Goal: Task Accomplishment & Management: Complete application form

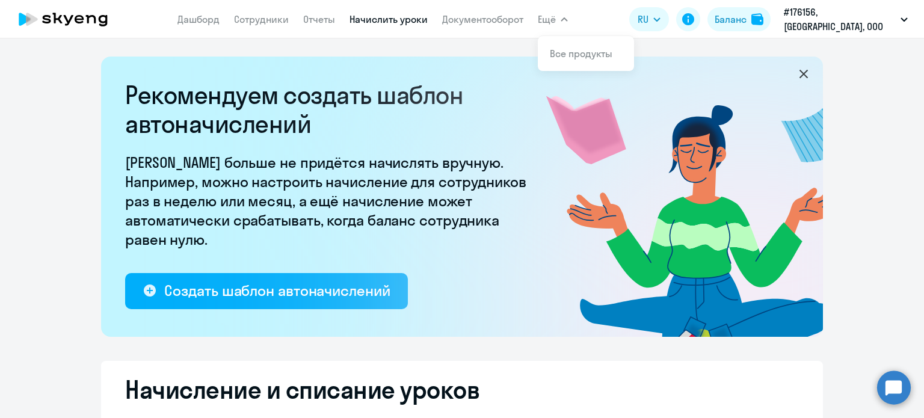
select select "10"
click at [289, 26] on app-menu-item-link "Сотрудники" at bounding box center [261, 19] width 55 height 15
click at [286, 18] on link "Сотрудники" at bounding box center [261, 19] width 55 height 12
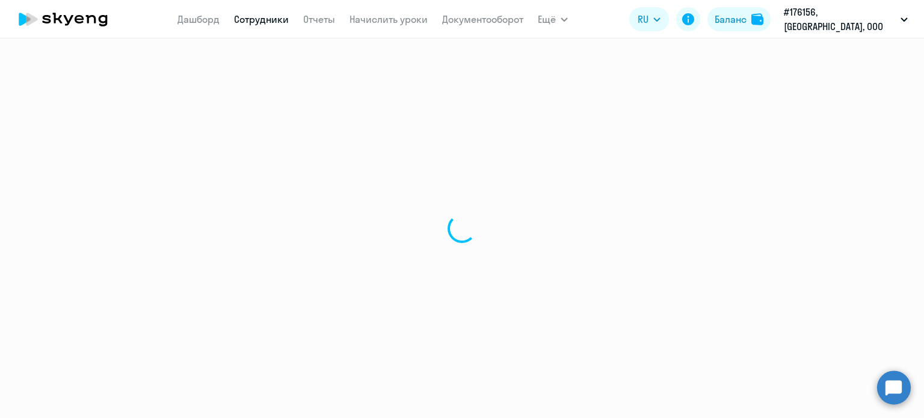
select select "30"
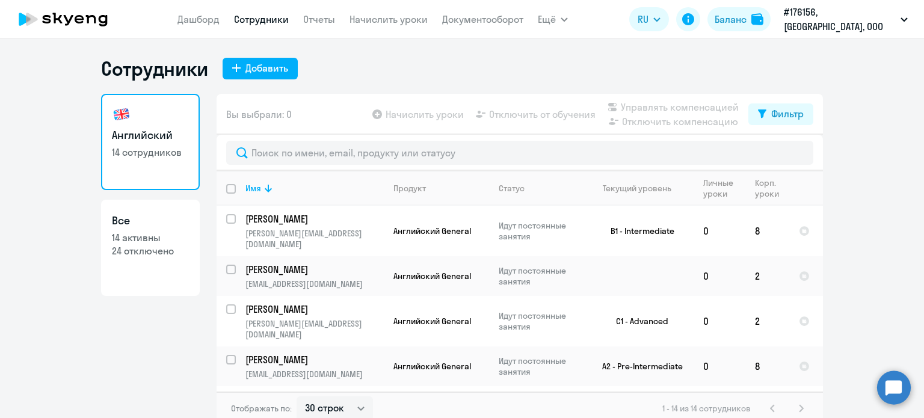
click at [141, 244] on p "24 отключено" at bounding box center [150, 250] width 77 height 13
select select "30"
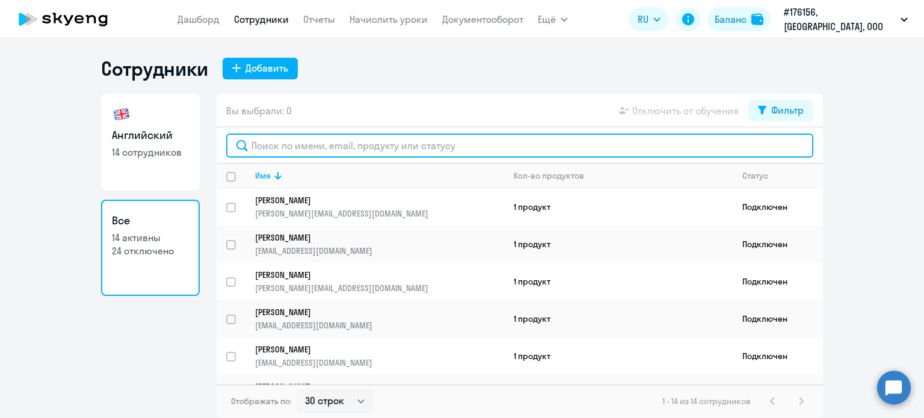
click at [307, 142] on input "text" at bounding box center [519, 146] width 587 height 24
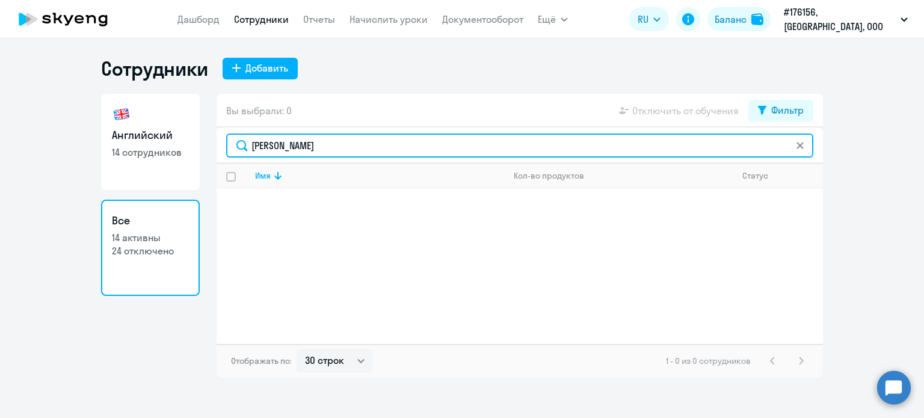
type input "[PERSON_NAME]"
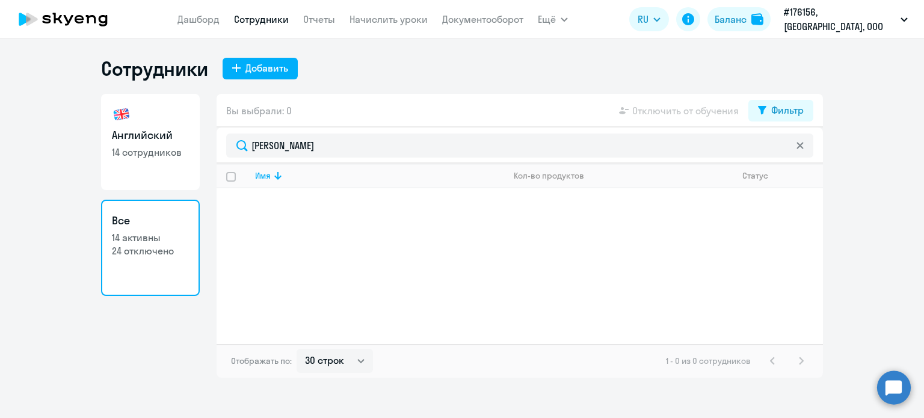
click at [161, 232] on p "14 активны" at bounding box center [150, 237] width 77 height 13
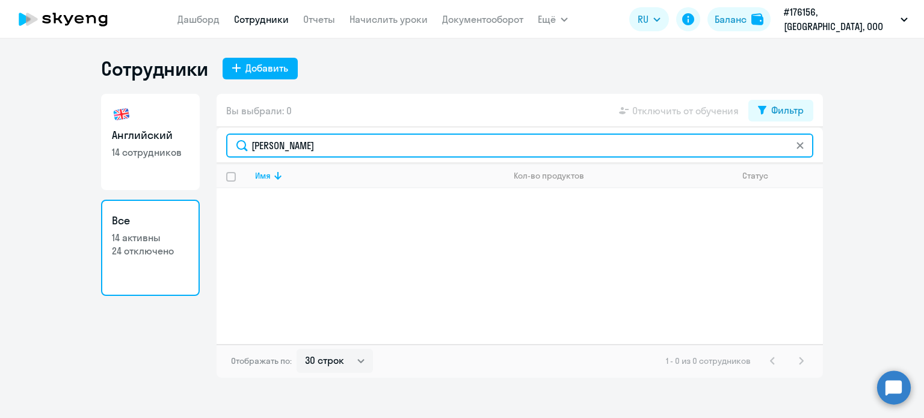
drag, startPoint x: 304, startPoint y: 141, endPoint x: 197, endPoint y: 152, distance: 108.1
click at [197, 152] on div "Английский 14 сотрудников Все 14 активны 24 отключено Вы выбрали: 0 Отключить о…" at bounding box center [462, 236] width 722 height 284
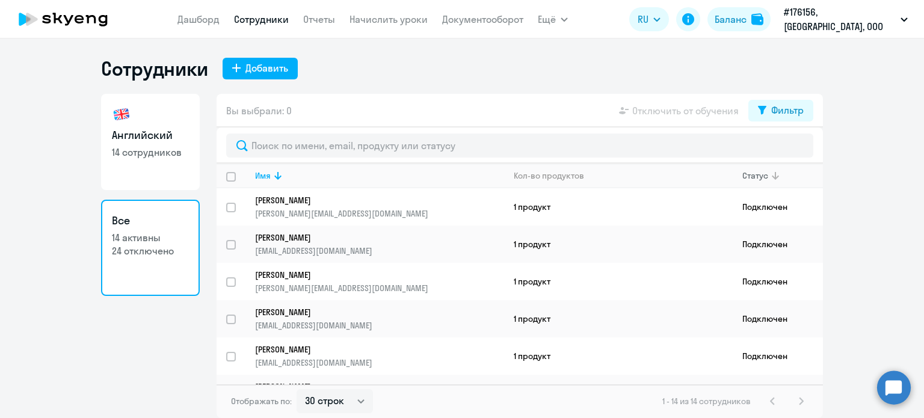
click at [772, 175] on icon at bounding box center [775, 175] width 14 height 14
click at [772, 175] on icon at bounding box center [775, 175] width 7 height 8
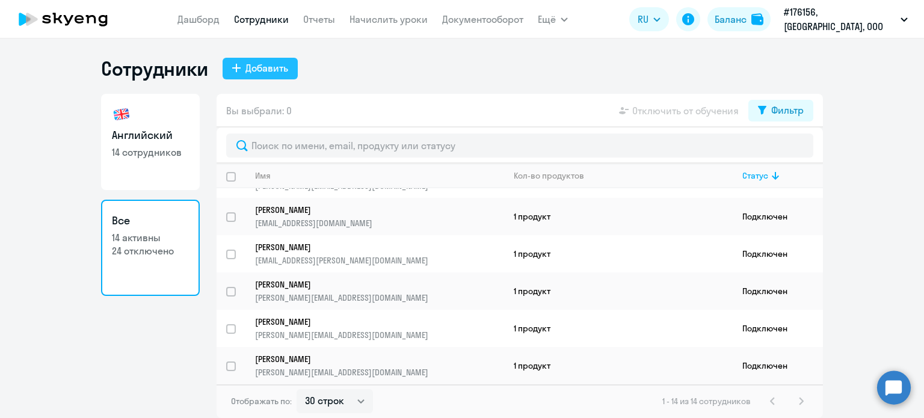
click at [230, 62] on button "Добавить" at bounding box center [260, 69] width 75 height 22
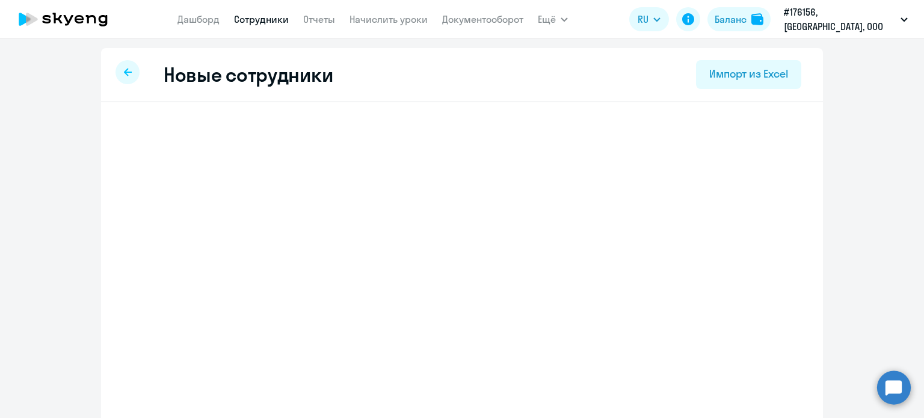
select select "english_adult_not_native_speaker"
select select "3"
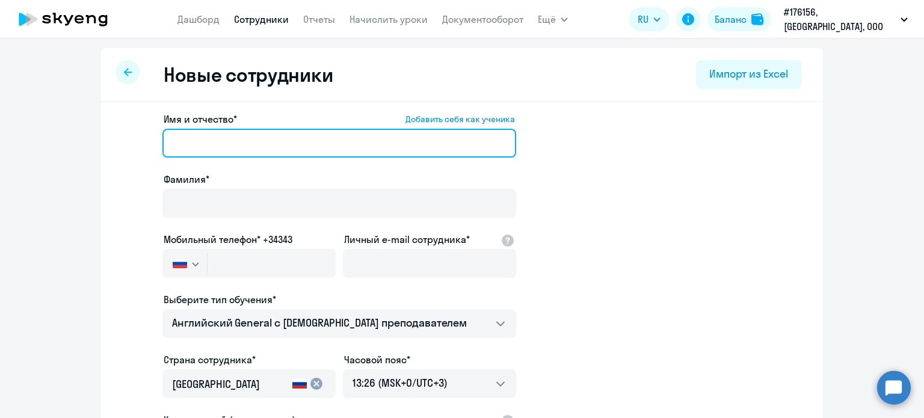
click at [226, 144] on input "Имя и отчество* Добавить себя как ученика" at bounding box center [339, 143] width 354 height 29
type input "М"
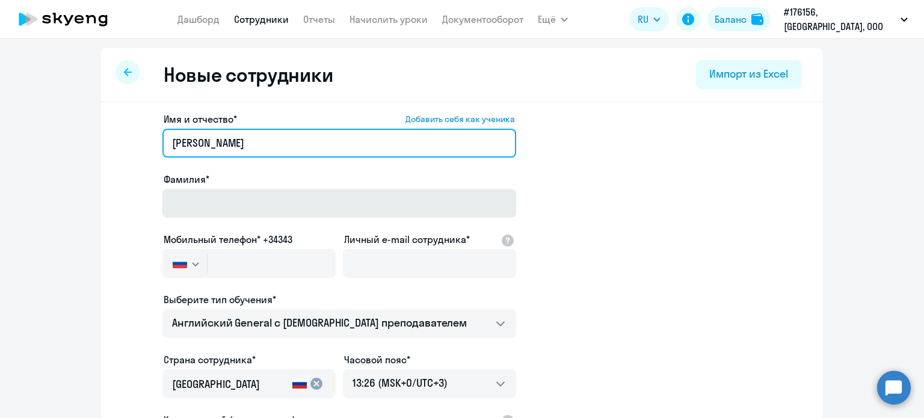
type input "[PERSON_NAME]"
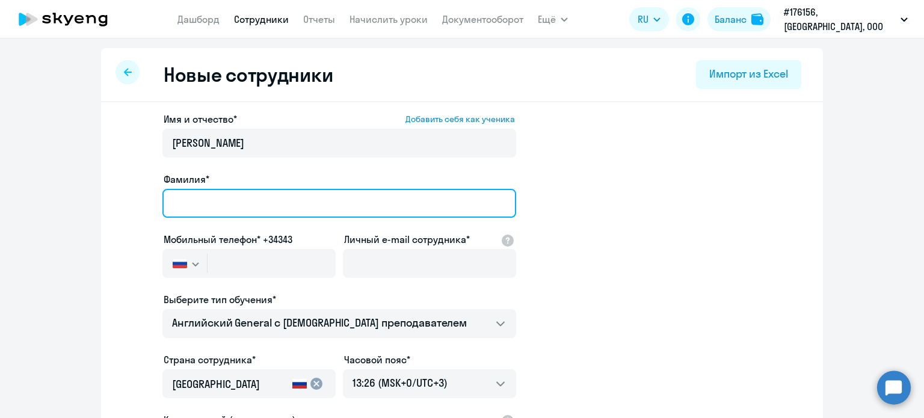
click at [189, 211] on input "Фамилия*" at bounding box center [339, 203] width 354 height 29
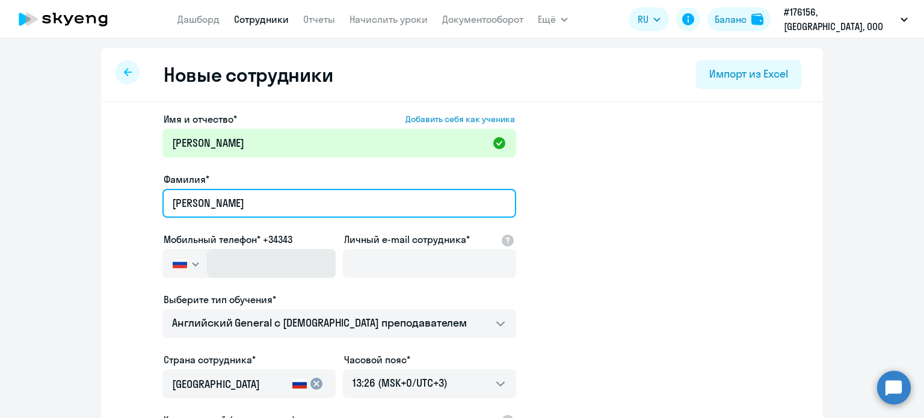
type input "[PERSON_NAME]"
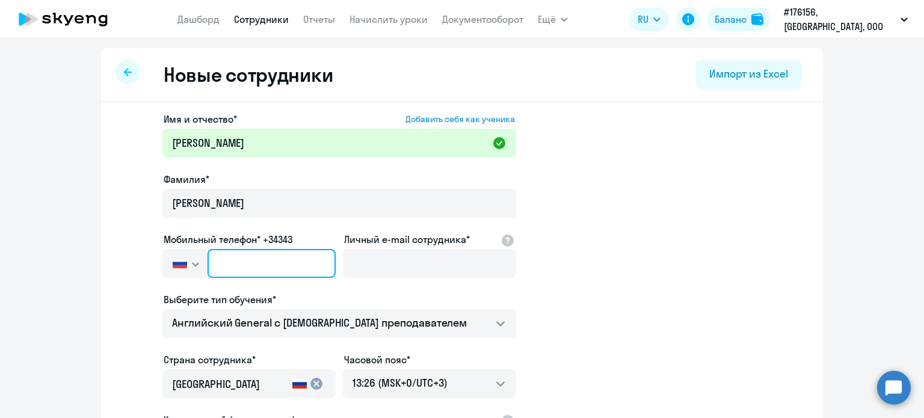
click at [227, 263] on input "text" at bounding box center [271, 263] width 128 height 29
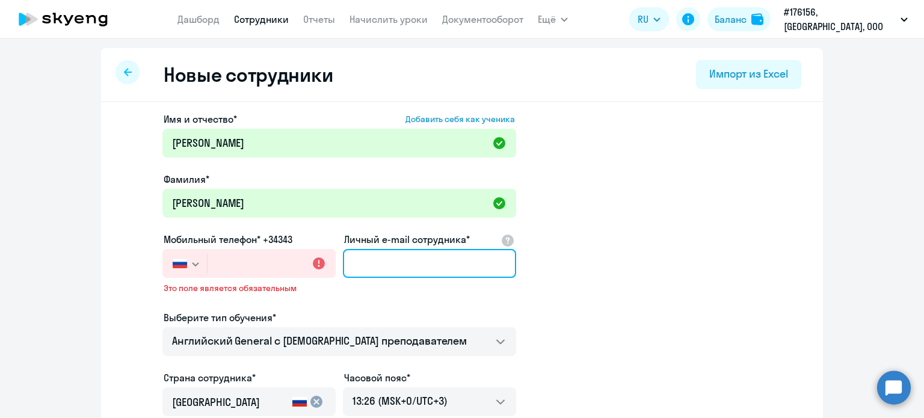
click at [401, 260] on input "Личный e-mail сотрудника*" at bounding box center [429, 263] width 173 height 29
paste input "[PERSON_NAME][EMAIL_ADDRESS][DOMAIN_NAME]"
type input "[PERSON_NAME][EMAIL_ADDRESS][DOMAIN_NAME]"
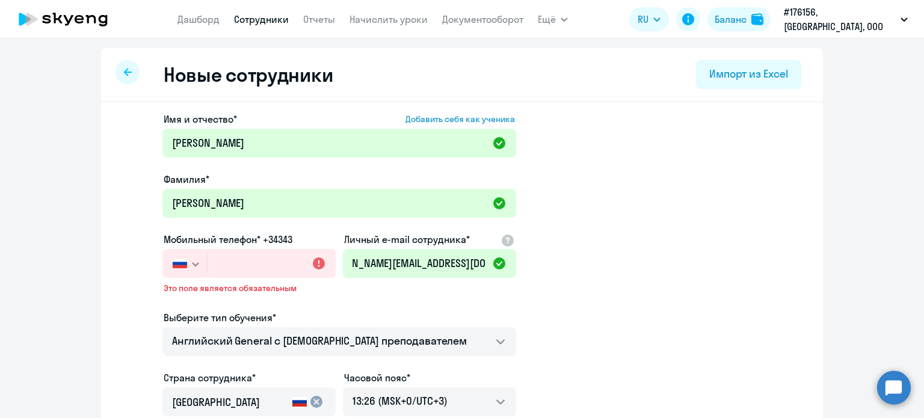
scroll to position [0, 0]
click at [207, 264] on input "text" at bounding box center [271, 263] width 128 height 29
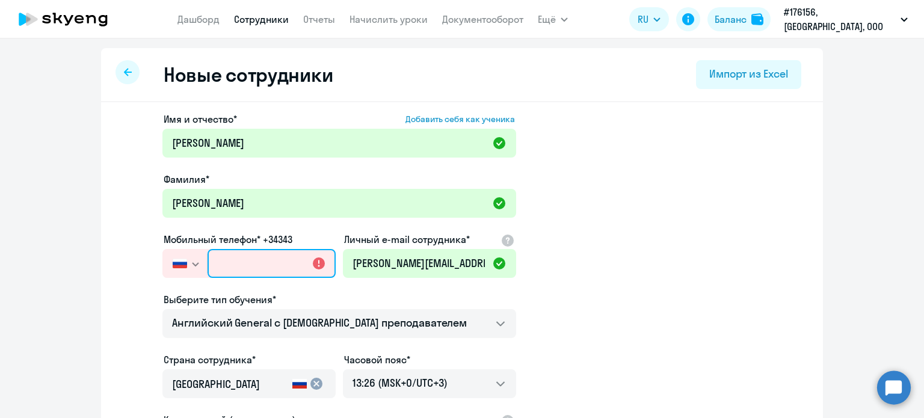
paste input "[PHONE_NUMBER]"
type input "[PHONE_NUMBER]"
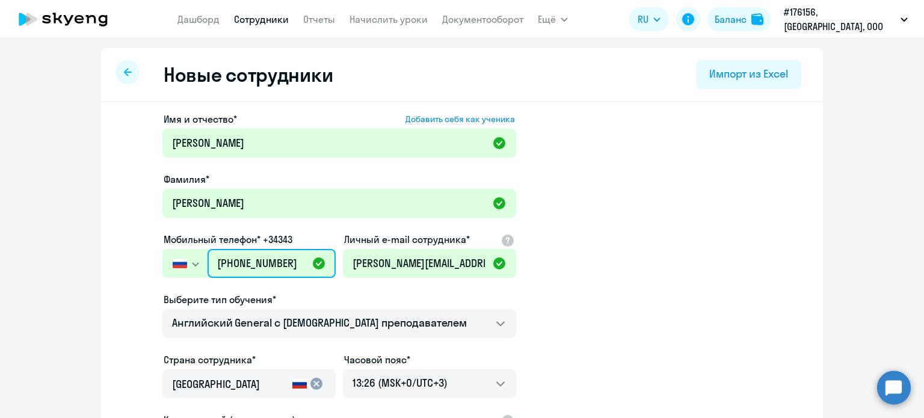
click at [223, 262] on input "[PHONE_NUMBER]" at bounding box center [271, 263] width 128 height 29
click at [211, 262] on input "[PHONE_NUMBER]" at bounding box center [271, 263] width 128 height 29
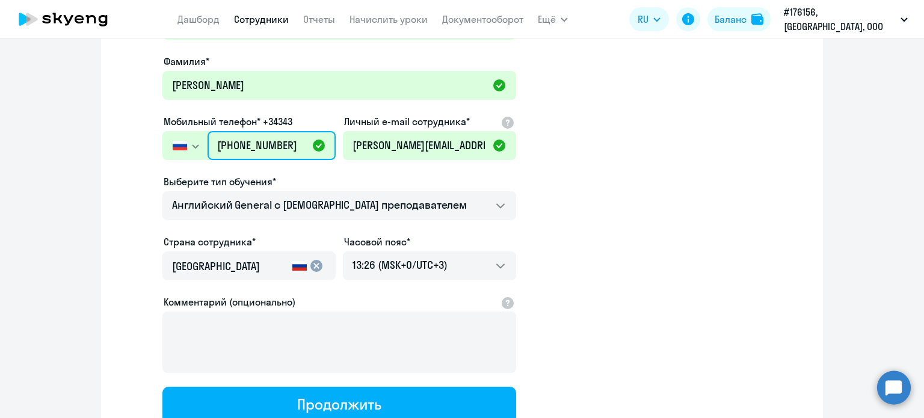
scroll to position [204, 0]
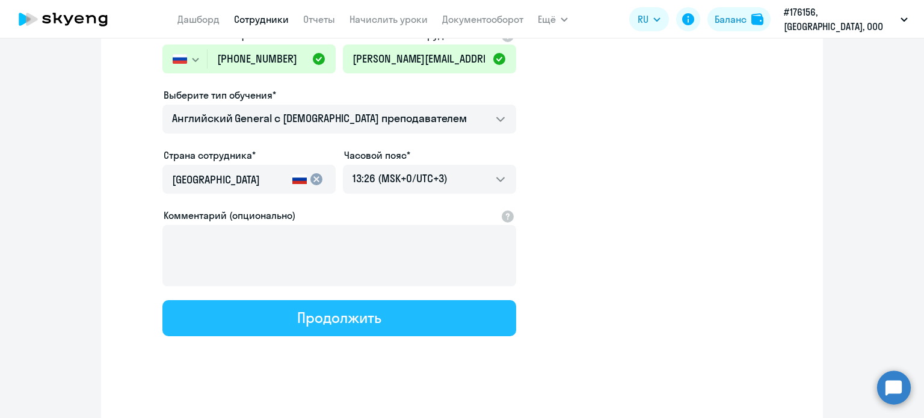
click at [341, 314] on div "Продолжить" at bounding box center [339, 317] width 84 height 19
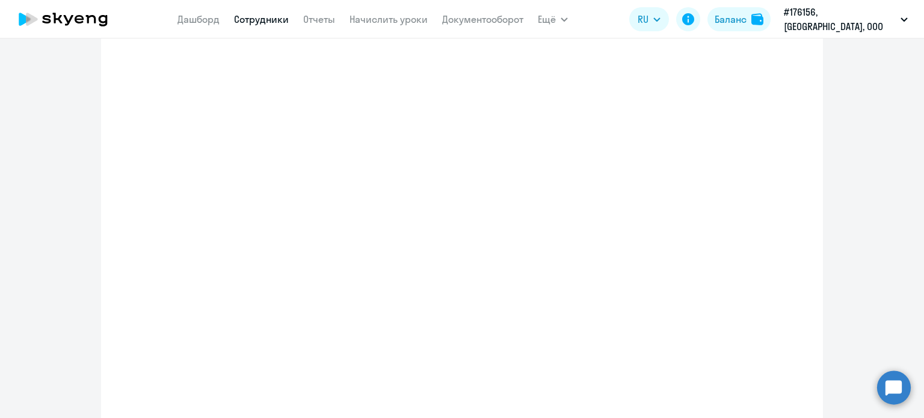
select select "english_adult_not_native_speaker"
select select "3"
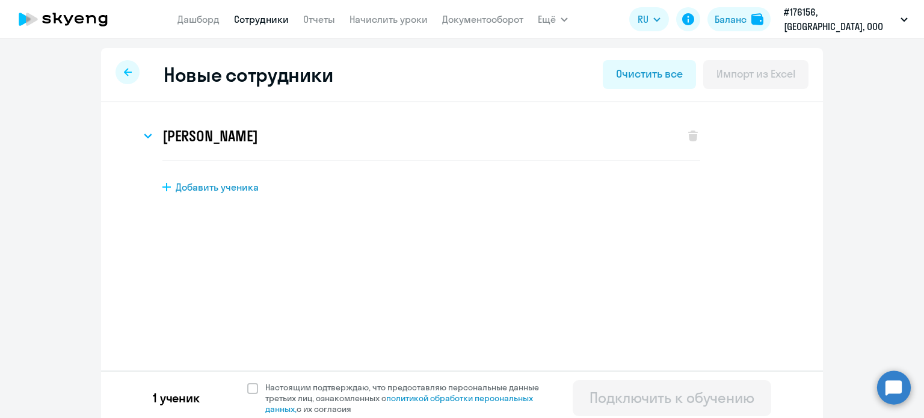
scroll to position [6, 0]
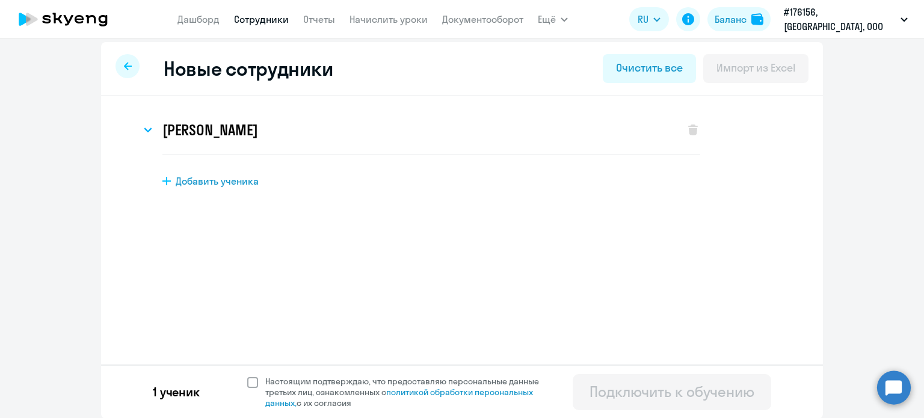
click at [247, 379] on span at bounding box center [252, 382] width 11 height 11
click at [247, 376] on input "Настоящим подтверждаю, что предоставляю персональные данные третьих лиц, ознако…" at bounding box center [247, 375] width 1 height 1
checkbox input "true"
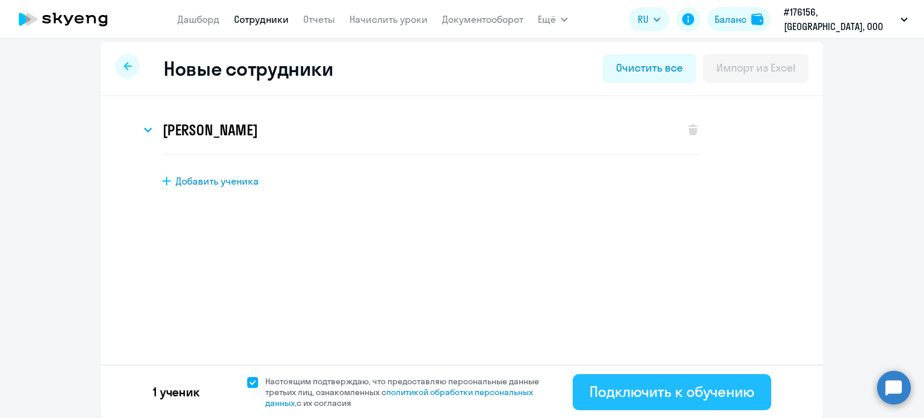
click at [664, 384] on div "Подключить к обучению" at bounding box center [671, 391] width 165 height 19
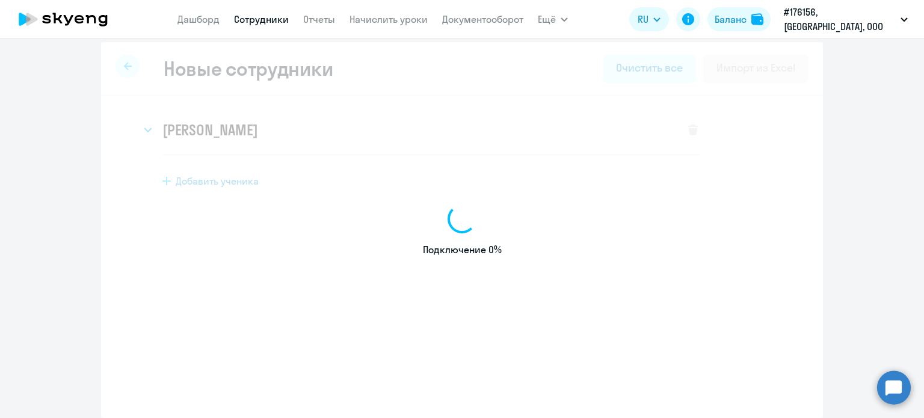
select select "english_adult_not_native_speaker"
select select "3"
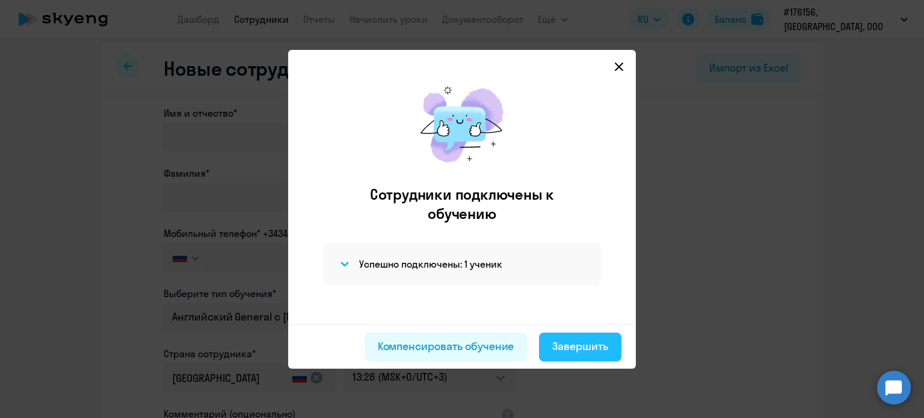
click at [557, 346] on div "Завершить" at bounding box center [580, 347] width 56 height 16
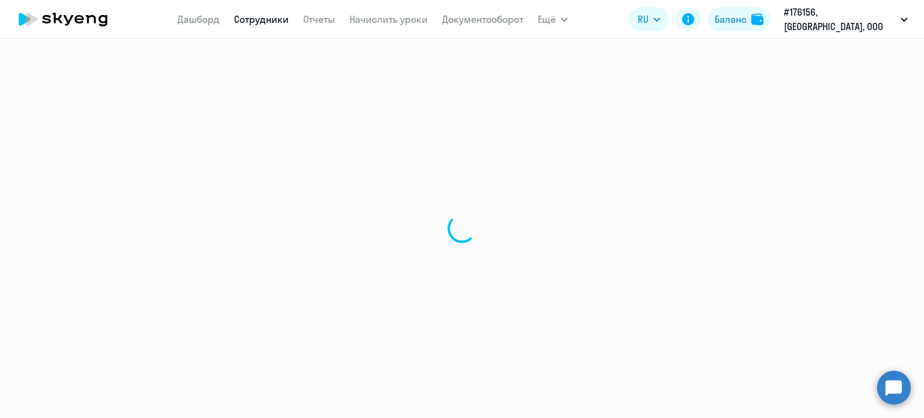
select select "30"
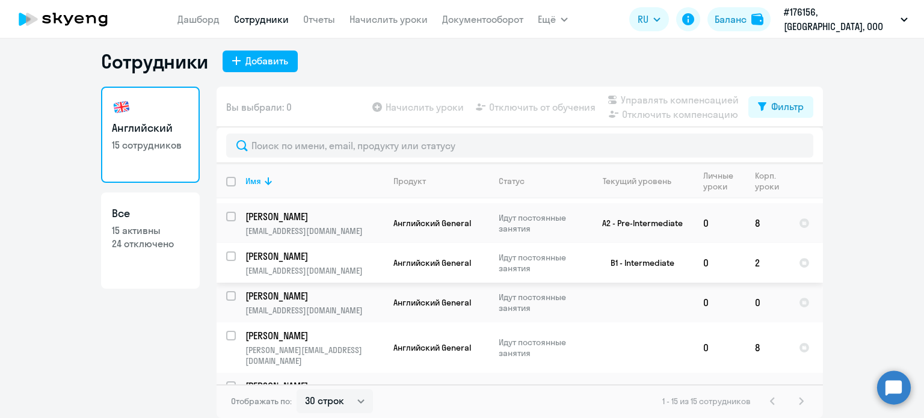
scroll to position [137, 0]
click at [226, 298] on input "select row 2086895" at bounding box center [238, 302] width 24 height 24
checkbox input "true"
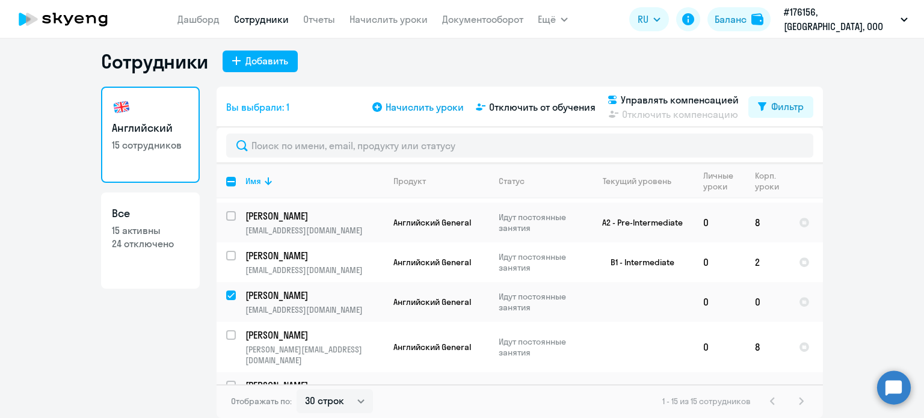
click at [430, 103] on span "Начислить уроки" at bounding box center [425, 107] width 78 height 14
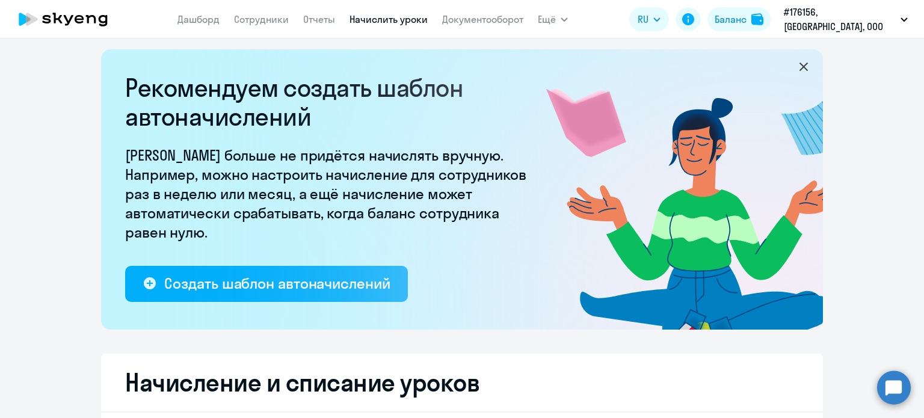
select select "10"
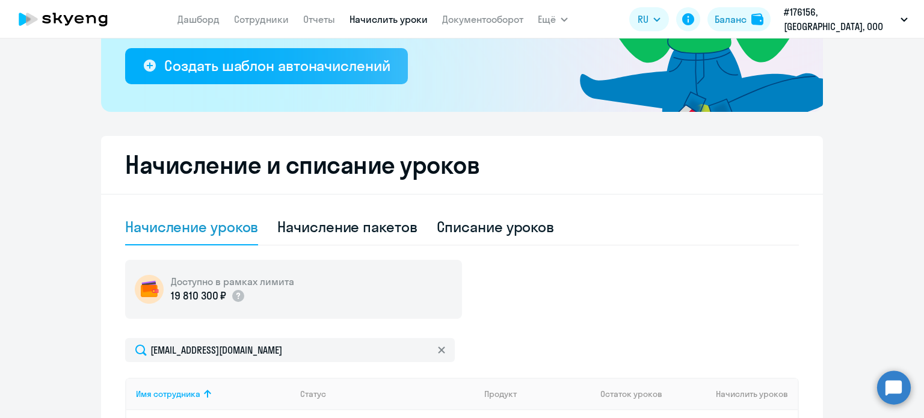
scroll to position [442, 0]
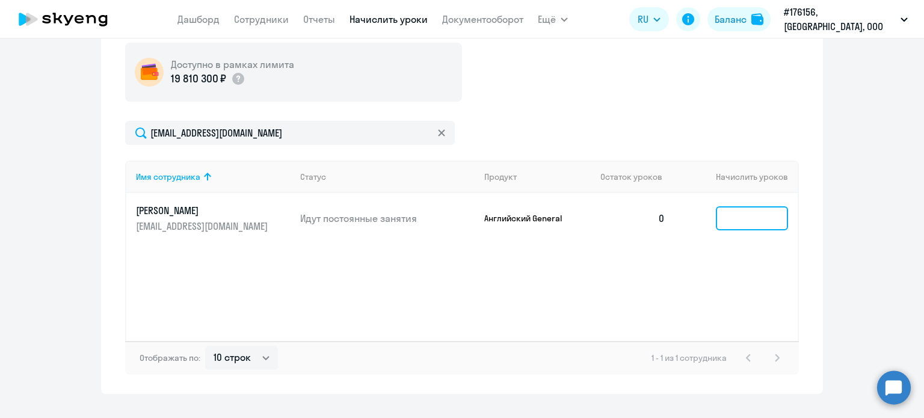
click at [730, 218] on input at bounding box center [752, 218] width 72 height 24
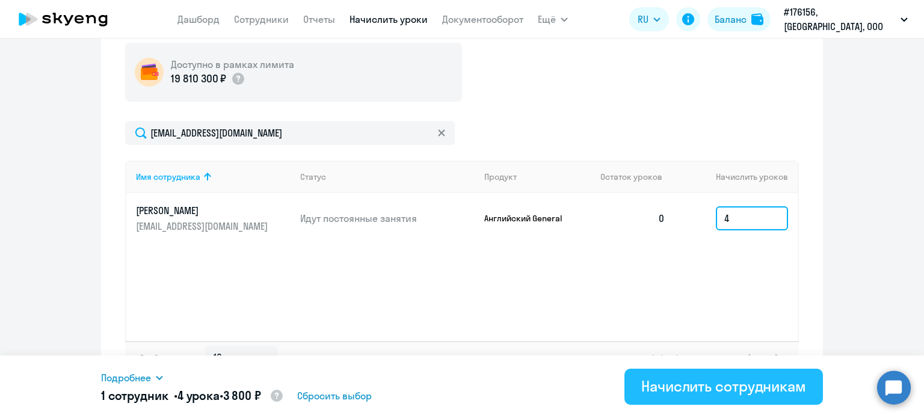
type input "4"
click at [695, 386] on div "Начислить сотрудникам" at bounding box center [723, 385] width 165 height 19
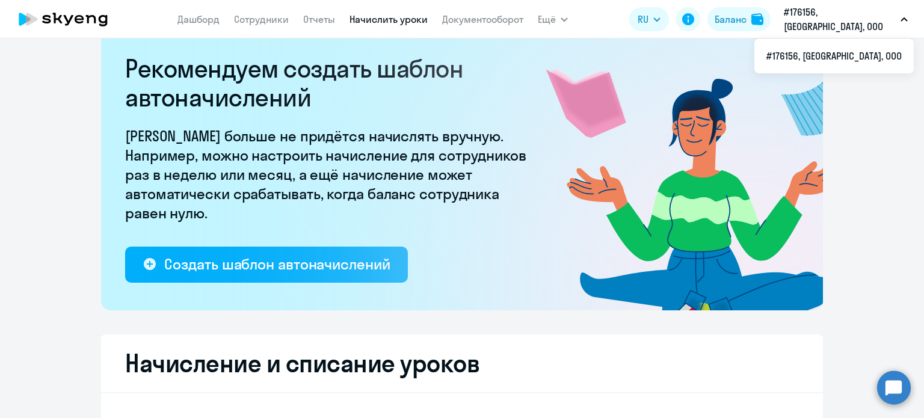
scroll to position [0, 0]
